Goal: Communication & Community: Answer question/provide support

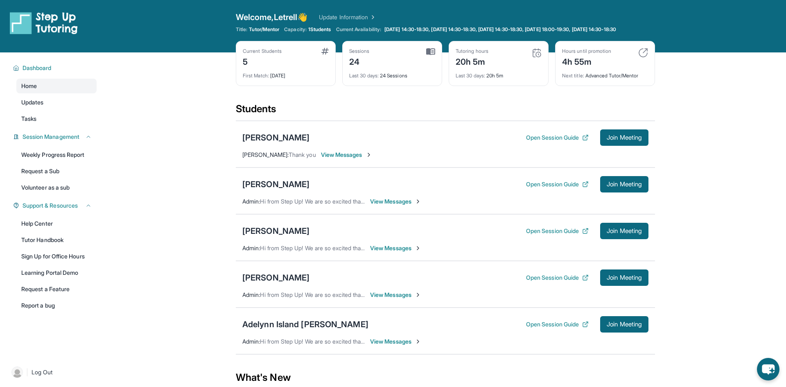
click at [426, 98] on div "Current Students 5 First Match : [DATE] Sessions 24 Last 30 days : 24 Sessions …" at bounding box center [445, 71] width 419 height 61
click at [624, 214] on div "[PERSON_NAME] Open Session Guide Join Meeting Admin : Hi from Step Up! We are s…" at bounding box center [445, 190] width 419 height 47
click at [627, 228] on div "[PERSON_NAME] Open Session Guide Join Meeting Admin : Hi from Step Up! We are s…" at bounding box center [445, 237] width 419 height 47
click at [627, 230] on button "Join Meeting" at bounding box center [624, 231] width 48 height 16
click at [240, 240] on div "[PERSON_NAME] Open Session Guide Join Meeting Admin : Hi from Step Up! We are s…" at bounding box center [445, 237] width 419 height 47
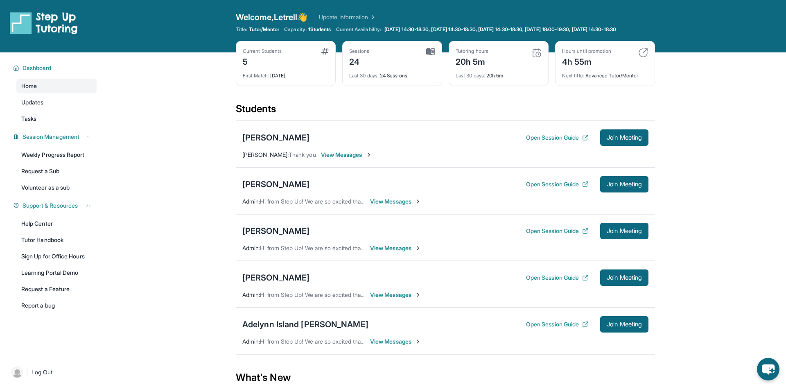
click at [244, 237] on div "[PERSON_NAME]" at bounding box center [275, 230] width 67 height 11
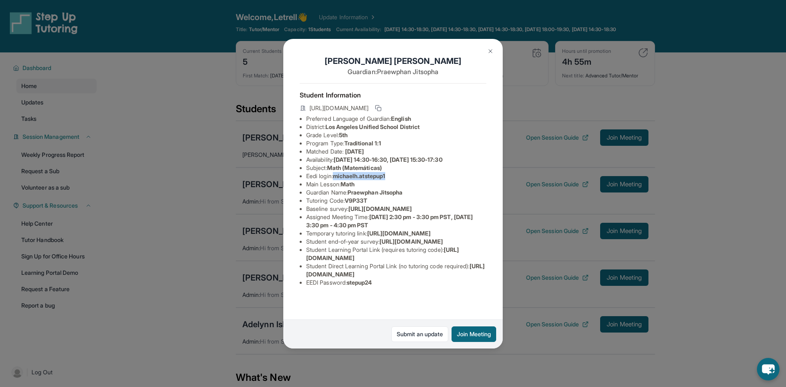
drag, startPoint x: 336, startPoint y: 176, endPoint x: 394, endPoint y: 178, distance: 58.1
click at [394, 178] on li "Eedi login : [PERSON_NAME].atstepup1" at bounding box center [396, 176] width 180 height 8
copy span "michaelh.atstepup1"
